Goal: Task Accomplishment & Management: Manage account settings

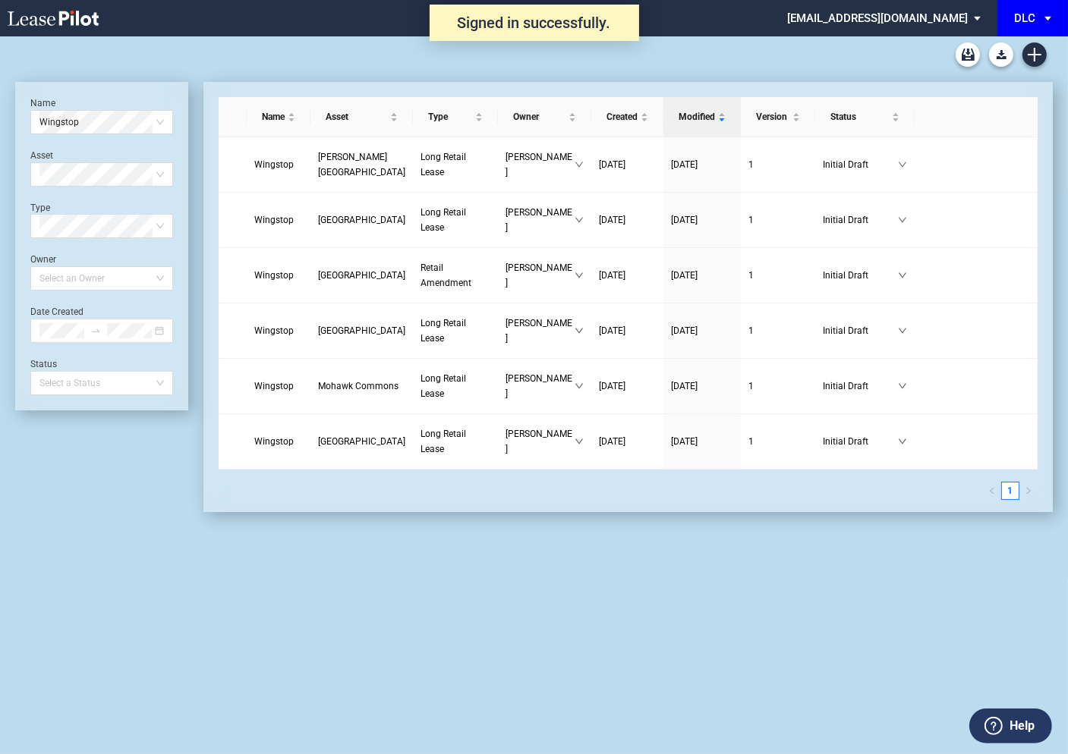
click at [1030, 17] on div "DLC" at bounding box center [1024, 18] width 21 height 14
click at [983, 62] on div "DLC Construction" at bounding box center [971, 65] width 83 height 15
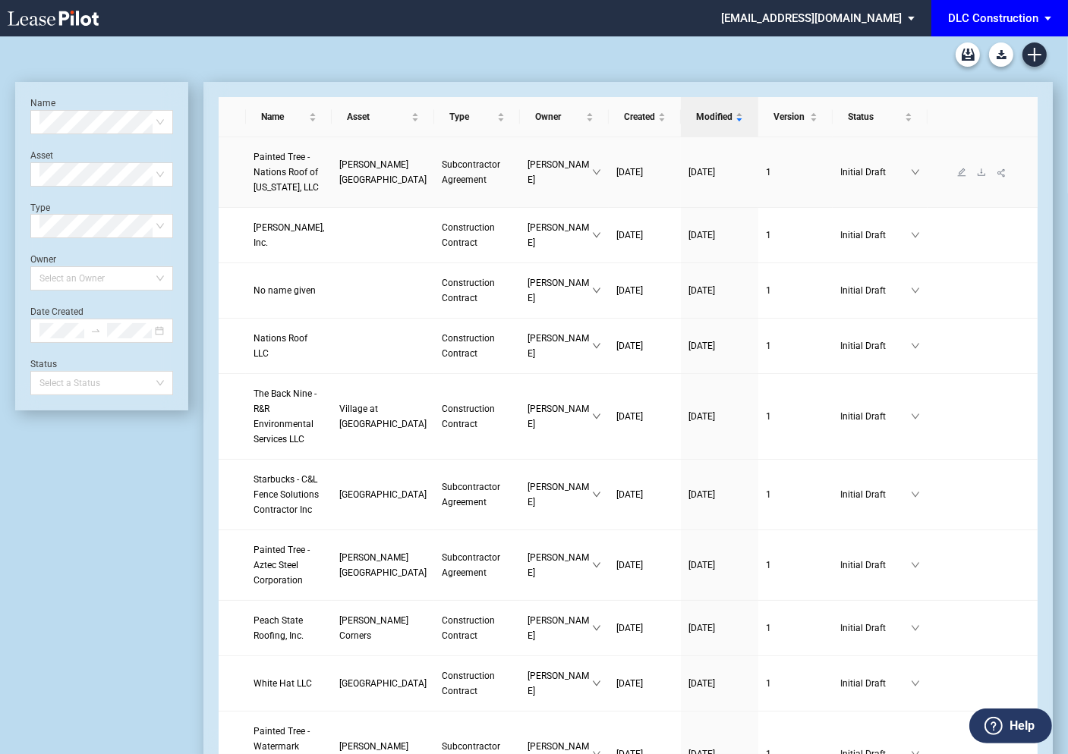
click at [276, 158] on span "Painted Tree - Nations Roof of Ohio, LLC" at bounding box center [285, 172] width 65 height 41
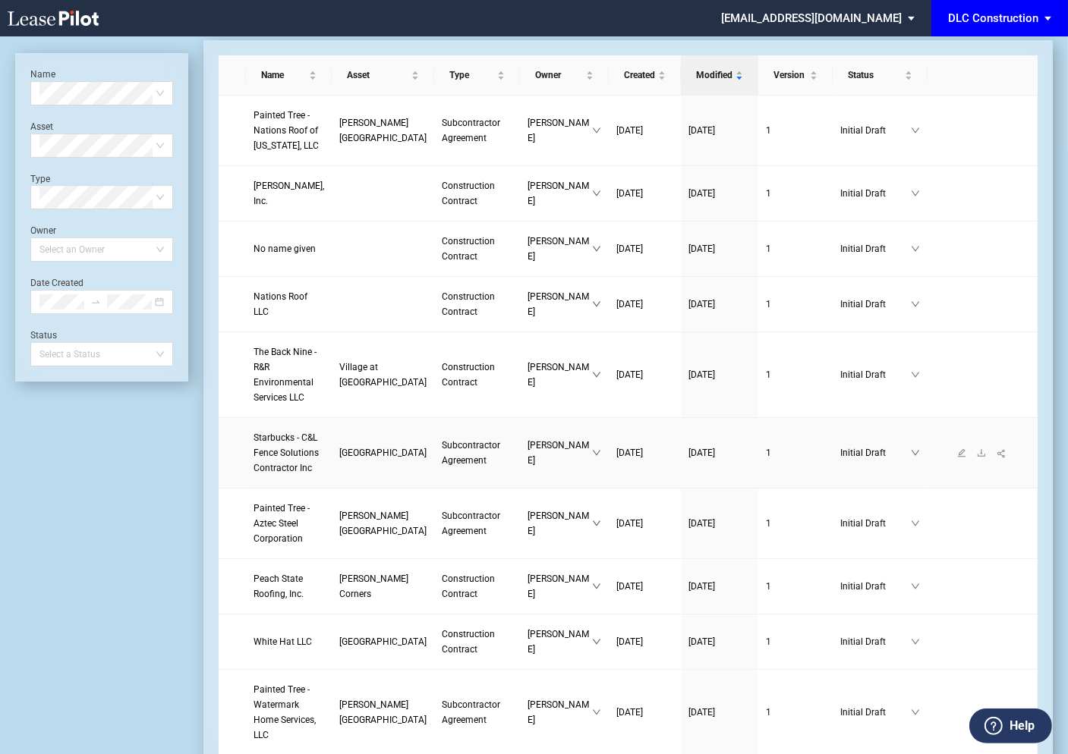
scroll to position [46, 0]
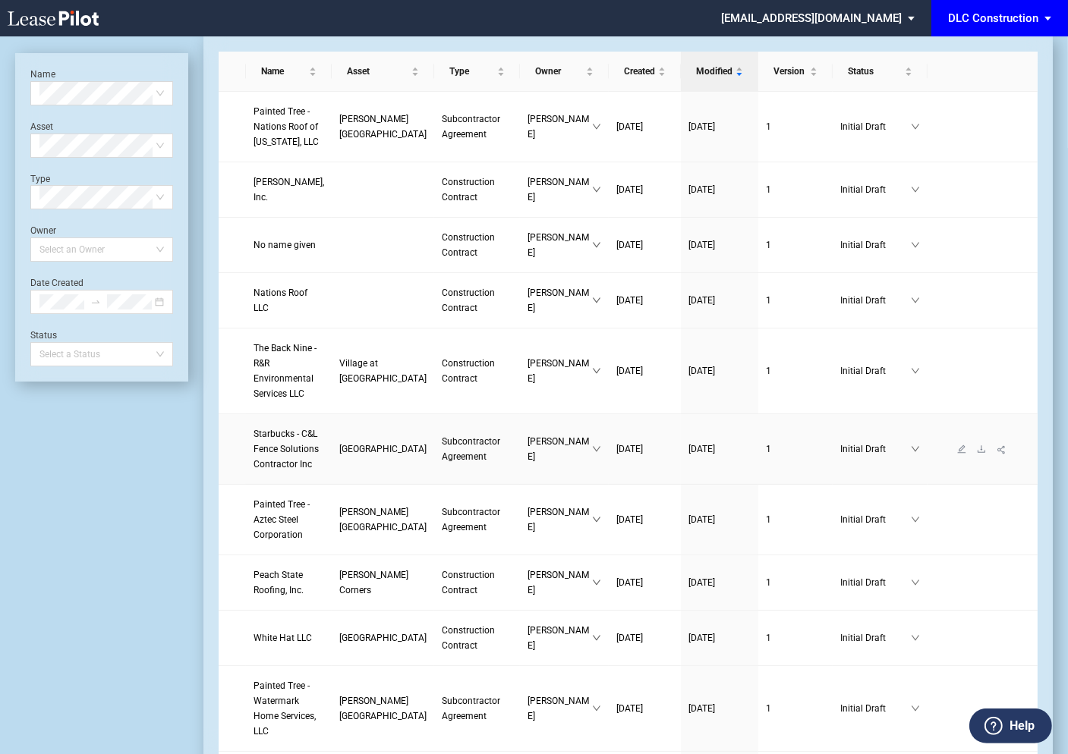
click at [280, 435] on span "Starbucks - C&L Fence Solutions Contractor Inc" at bounding box center [285, 449] width 65 height 41
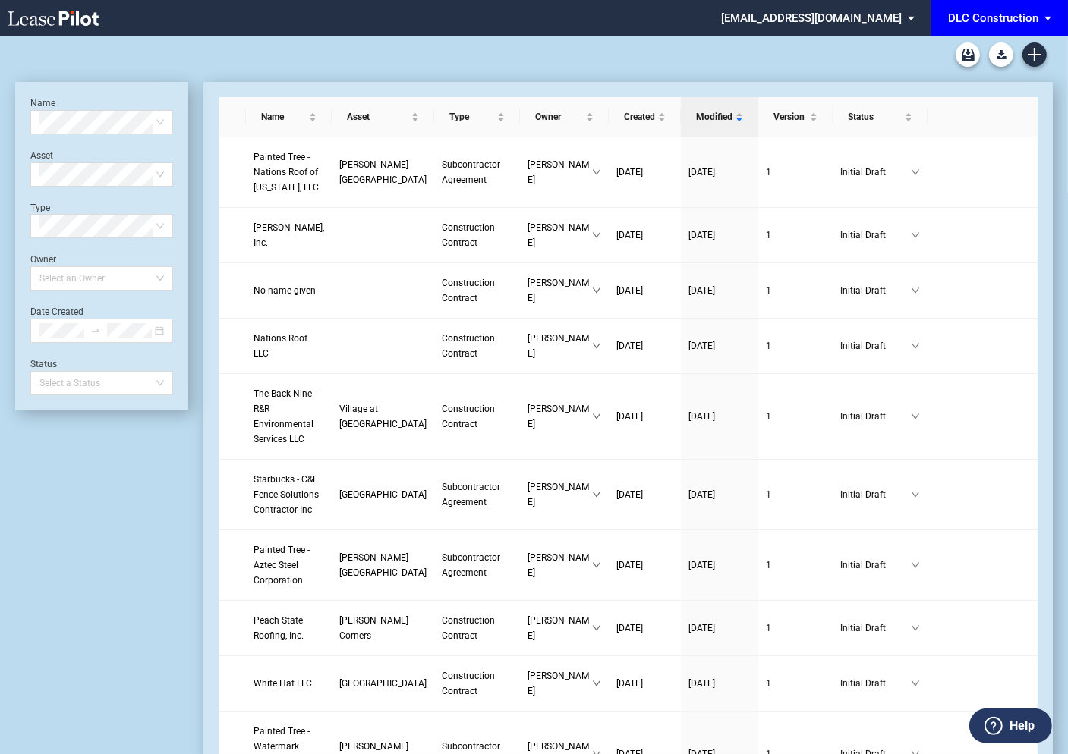
click at [872, 16] on md-select "dlc@leasepilot.co Change Password 2-Factor Authentication Admin Area Form Manag…" at bounding box center [823, 17] width 208 height 34
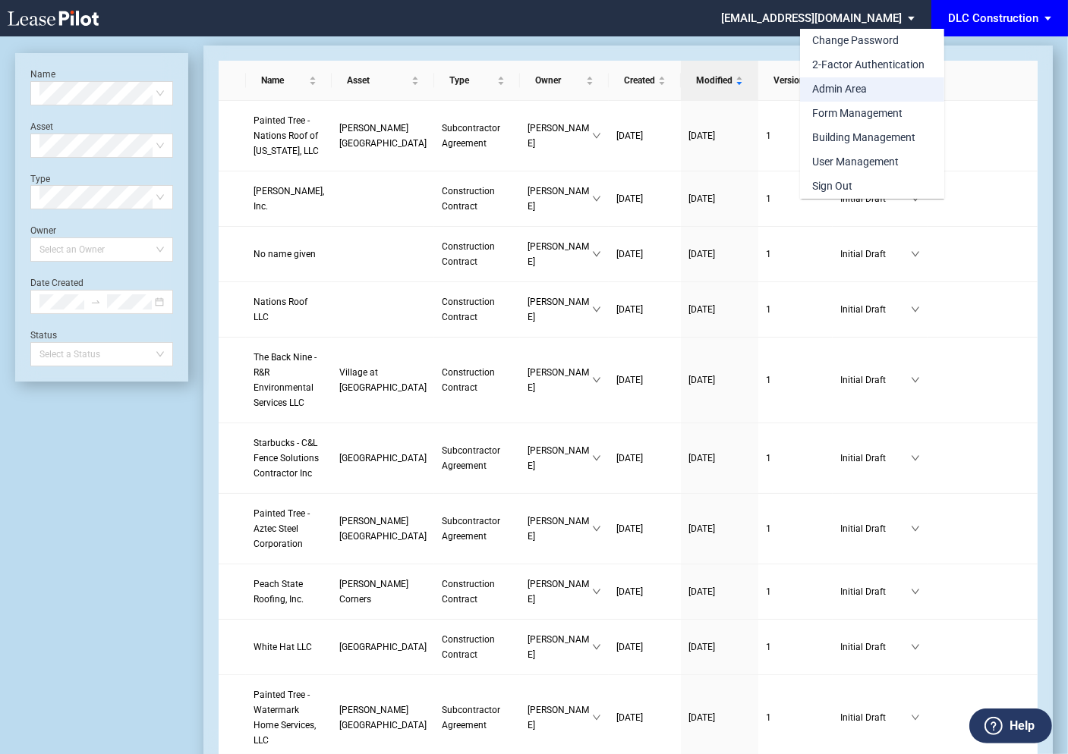
click at [839, 83] on div "Admin Area" at bounding box center [839, 89] width 55 height 15
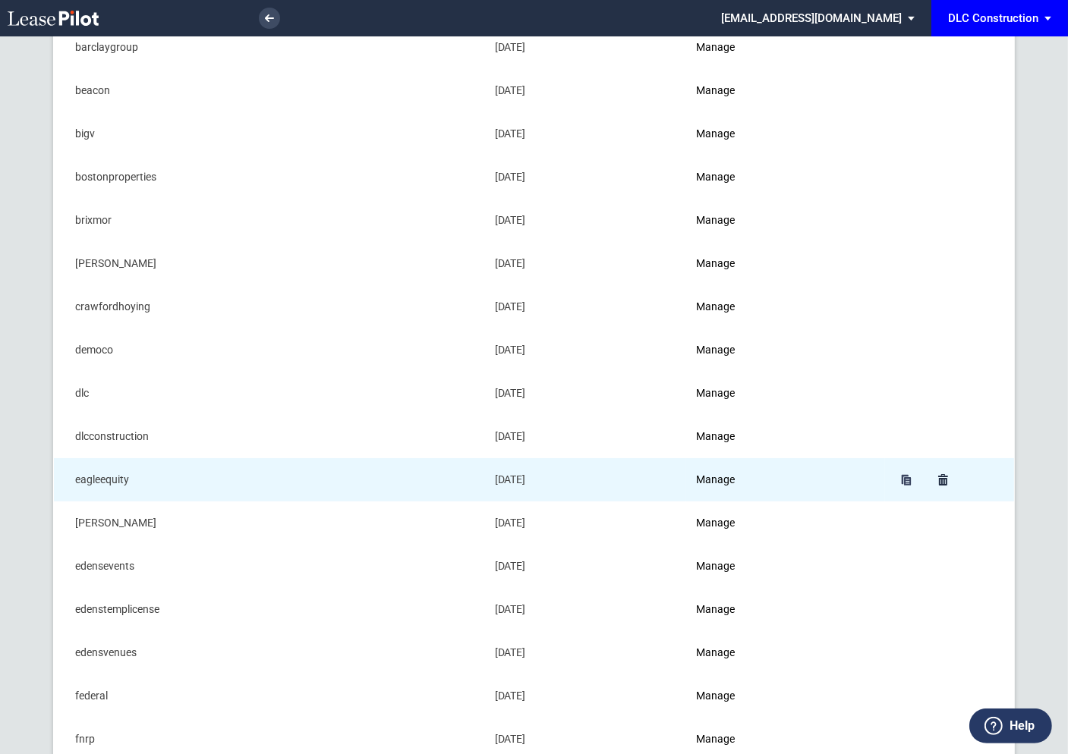
scroll to position [168, 0]
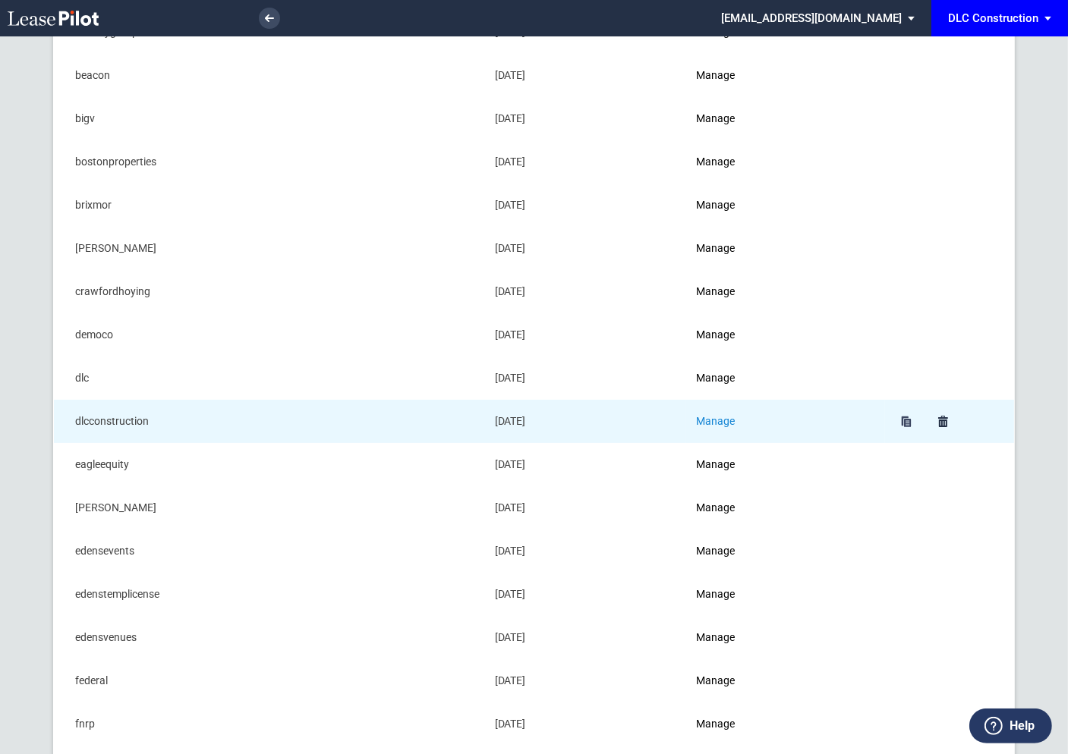
click at [719, 417] on link "Manage" at bounding box center [716, 421] width 39 height 12
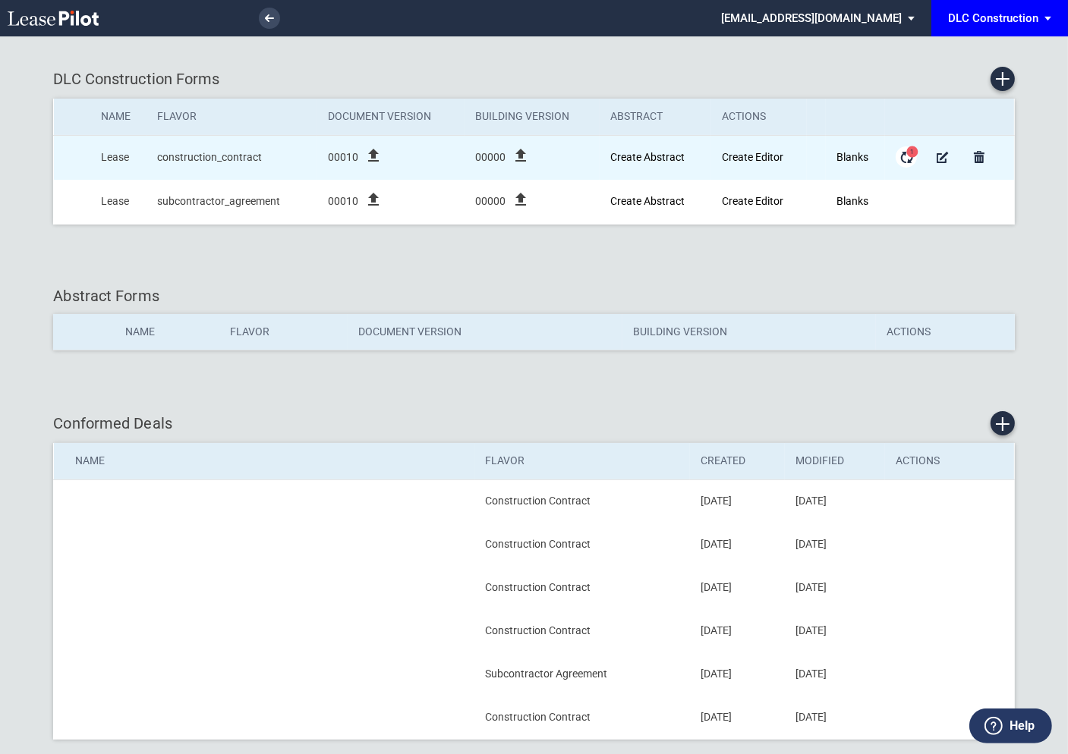
click at [909, 155] on span "1" at bounding box center [911, 151] width 11 height 11
